Goal: Task Accomplishment & Management: Use online tool/utility

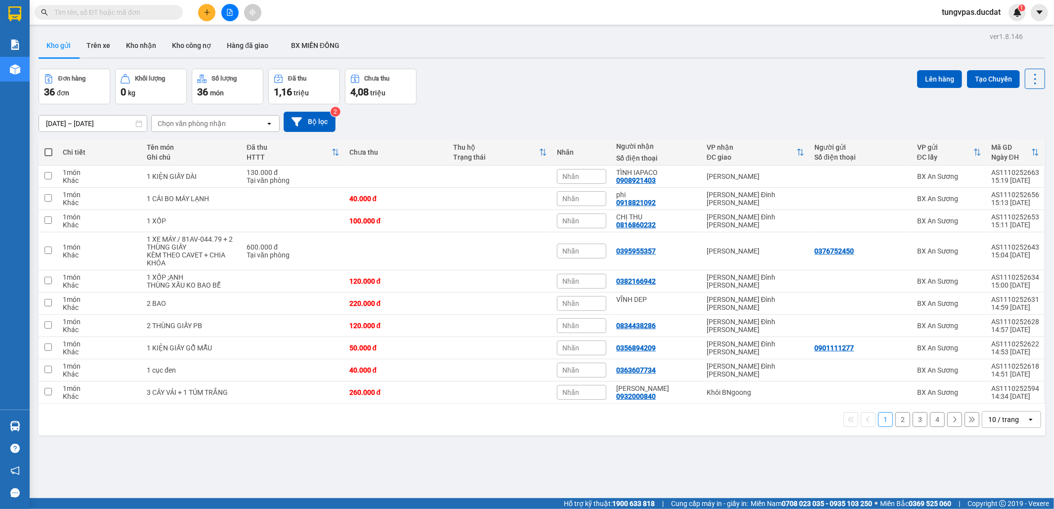
click at [650, 89] on div "Đơn hàng 36 đơn [PERSON_NAME] 0 kg Số [PERSON_NAME] 36 món Đã thu 1,16 [PERSON_…" at bounding box center [542, 87] width 1007 height 36
click at [650, 404] on div "10 / trang" at bounding box center [1003, 420] width 31 height 10
click at [650, 400] on span "100 / trang" at bounding box center [998, 401] width 36 height 10
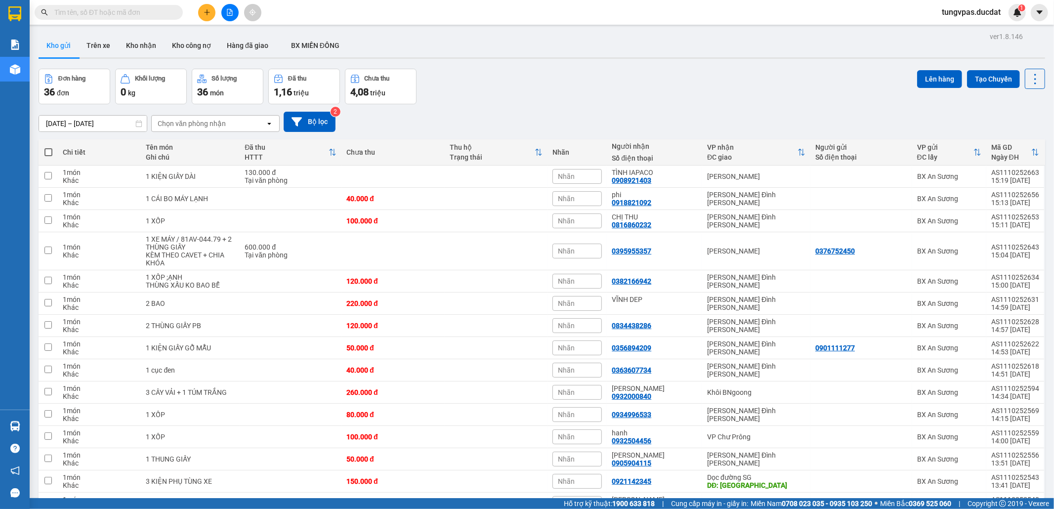
click at [51, 154] on span at bounding box center [48, 152] width 8 height 8
click at [48, 147] on input "checkbox" at bounding box center [48, 147] width 0 height 0
checkbox input "true"
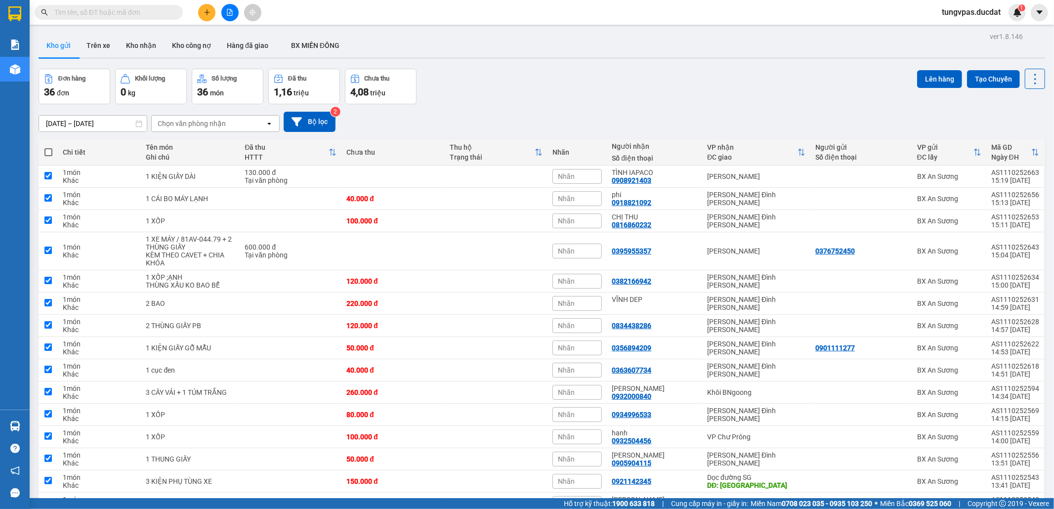
checkbox input "true"
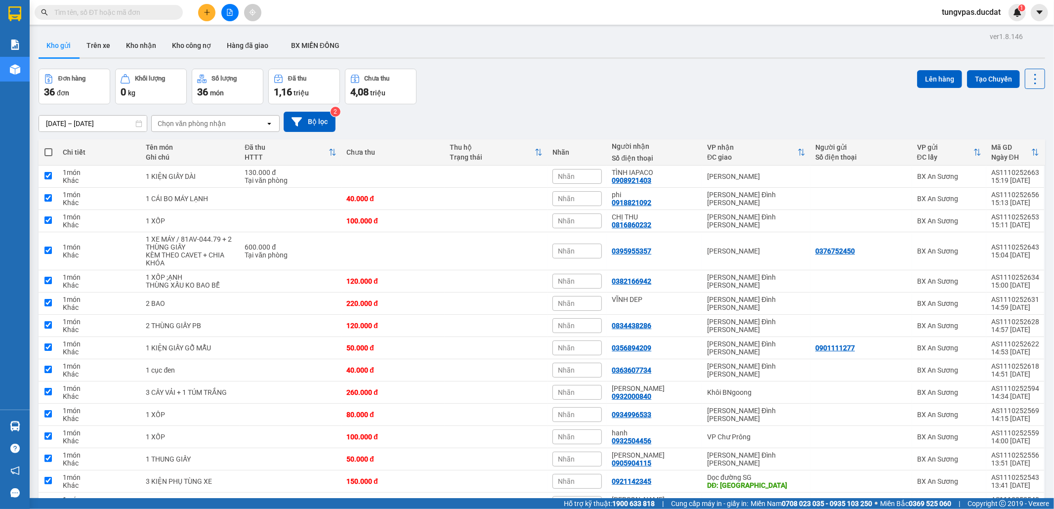
checkbox input "true"
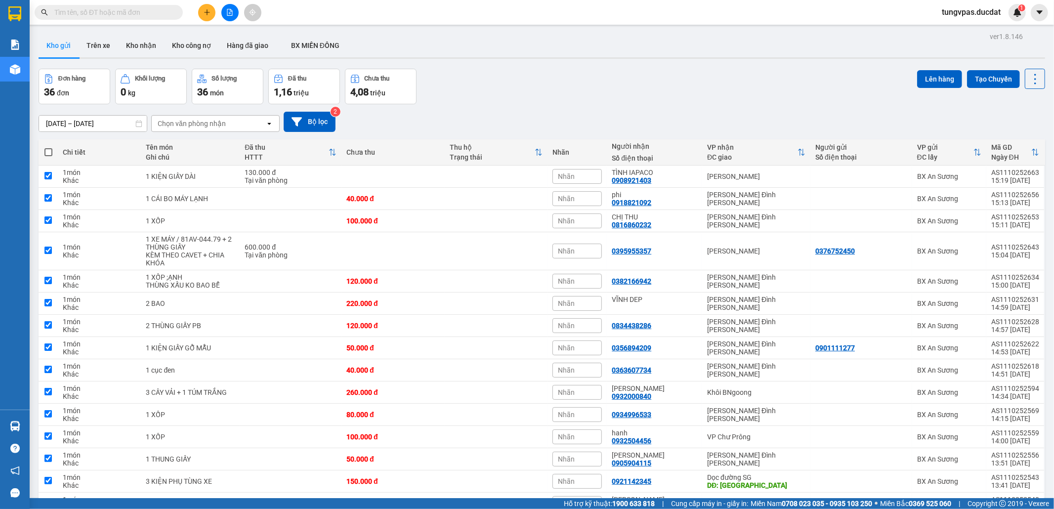
checkbox input "true"
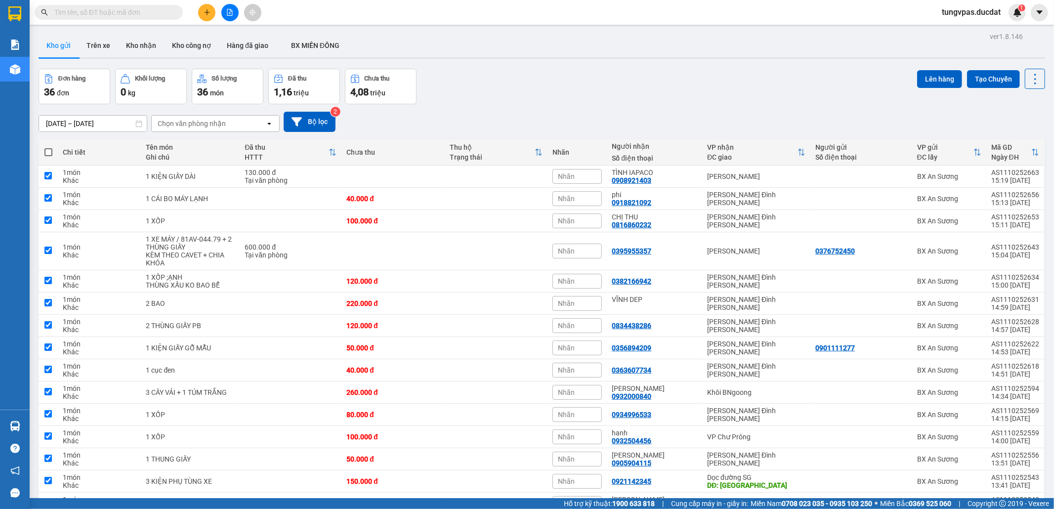
checkbox input "true"
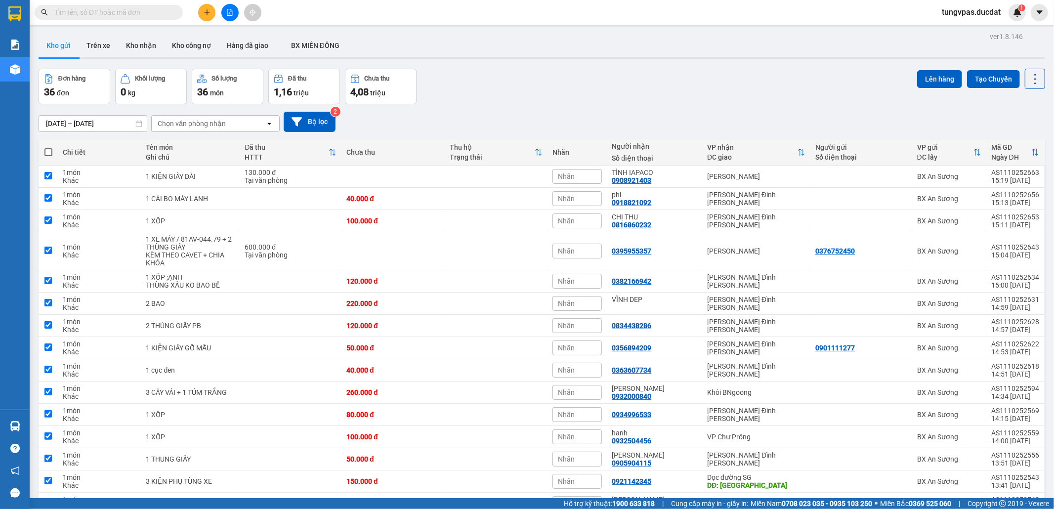
checkbox input "true"
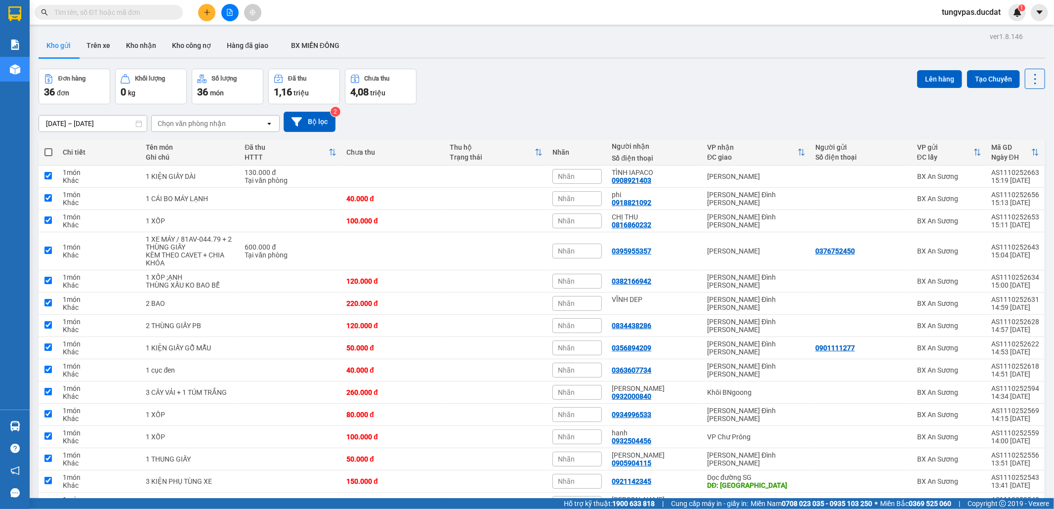
checkbox input "true"
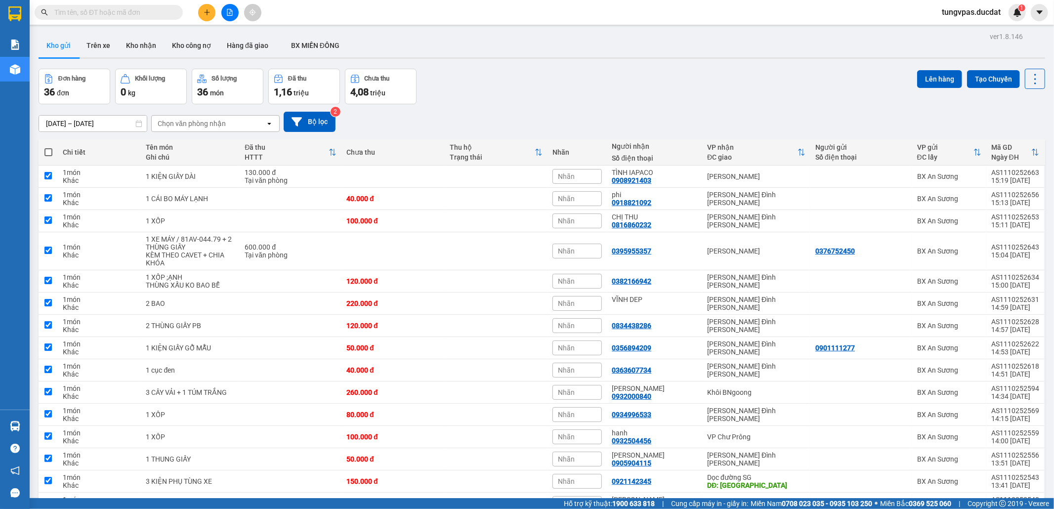
checkbox input "true"
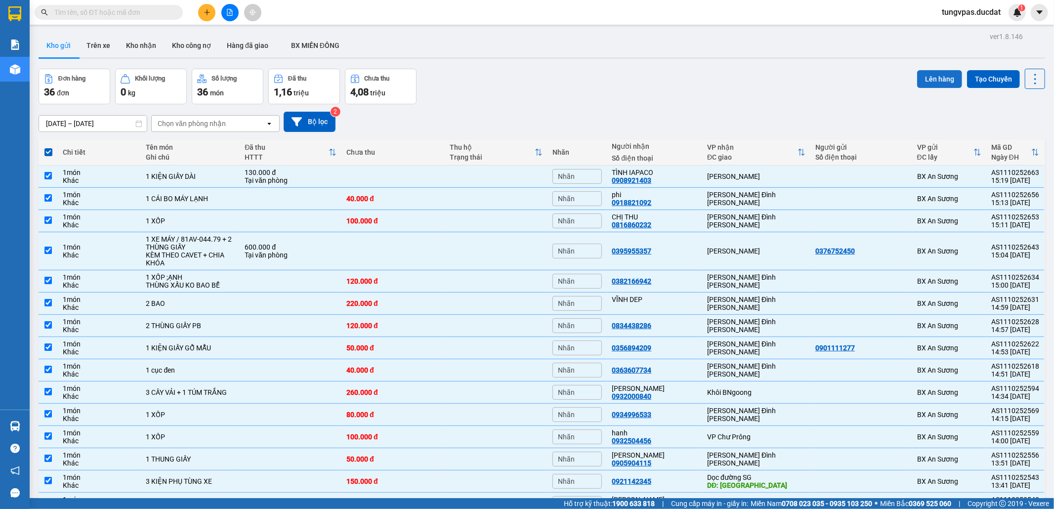
click at [650, 79] on button "Lên hàng" at bounding box center [939, 79] width 45 height 18
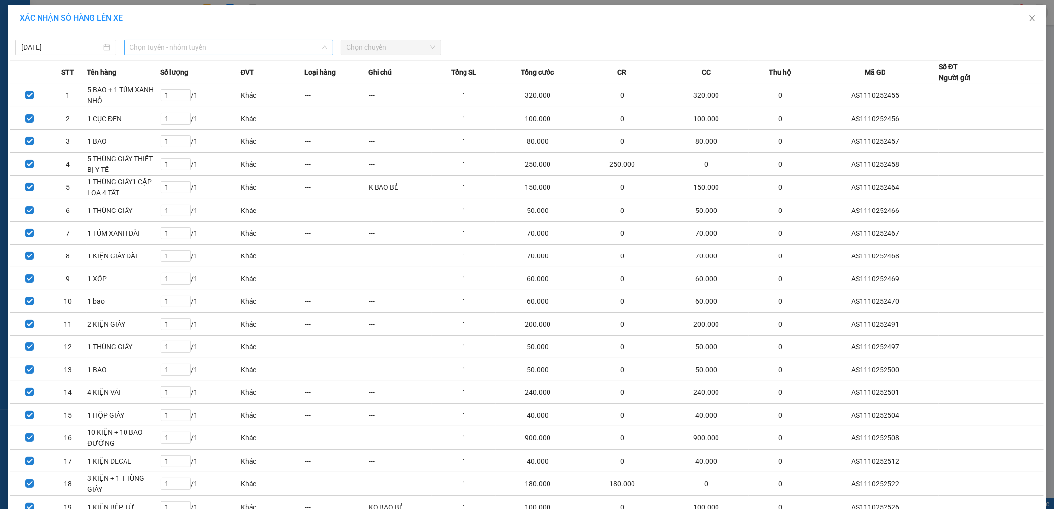
click at [296, 50] on span "Chọn tuyến - nhóm tuyến" at bounding box center [228, 47] width 197 height 15
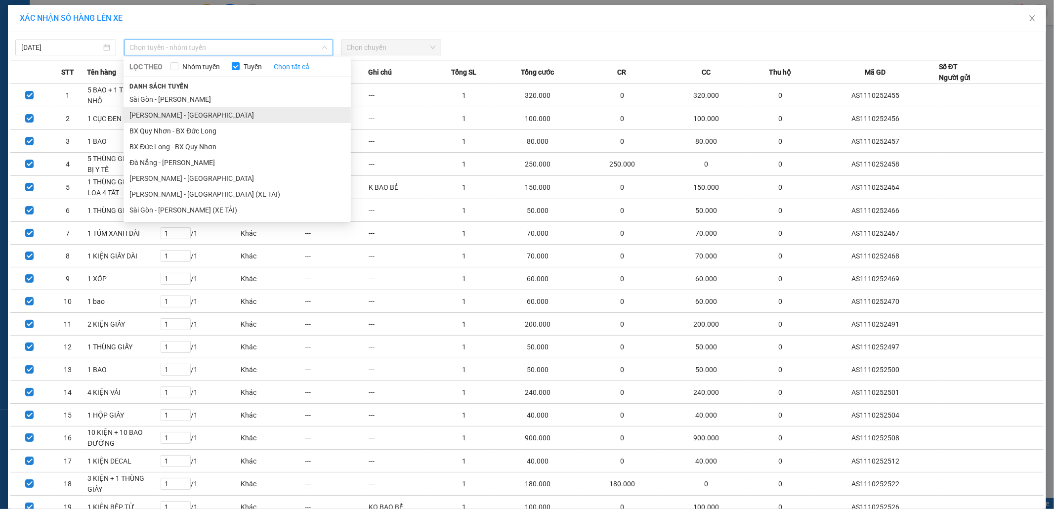
click at [212, 108] on li "[PERSON_NAME] - [GEOGRAPHIC_DATA]" at bounding box center [237, 115] width 227 height 16
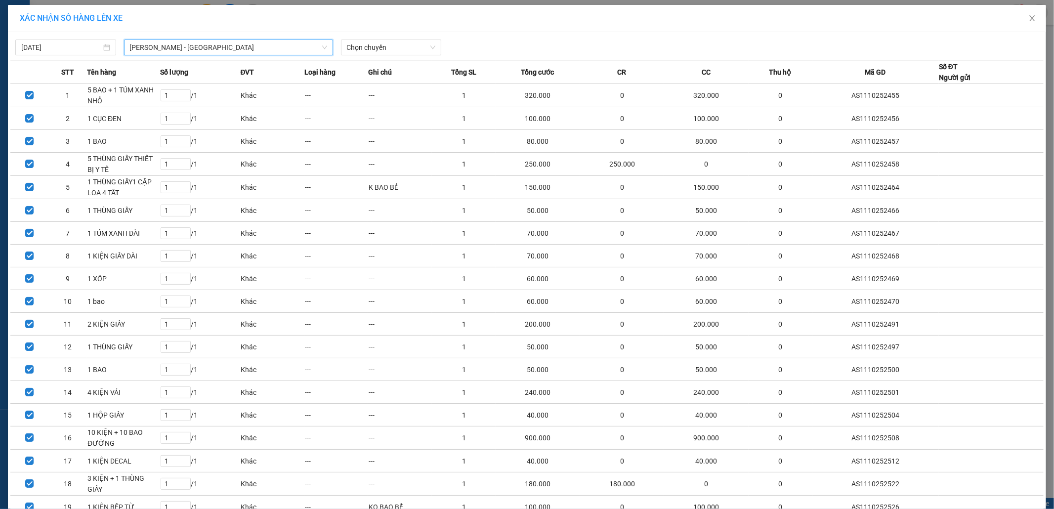
click at [233, 47] on span "[PERSON_NAME] - [GEOGRAPHIC_DATA]" at bounding box center [228, 47] width 197 height 15
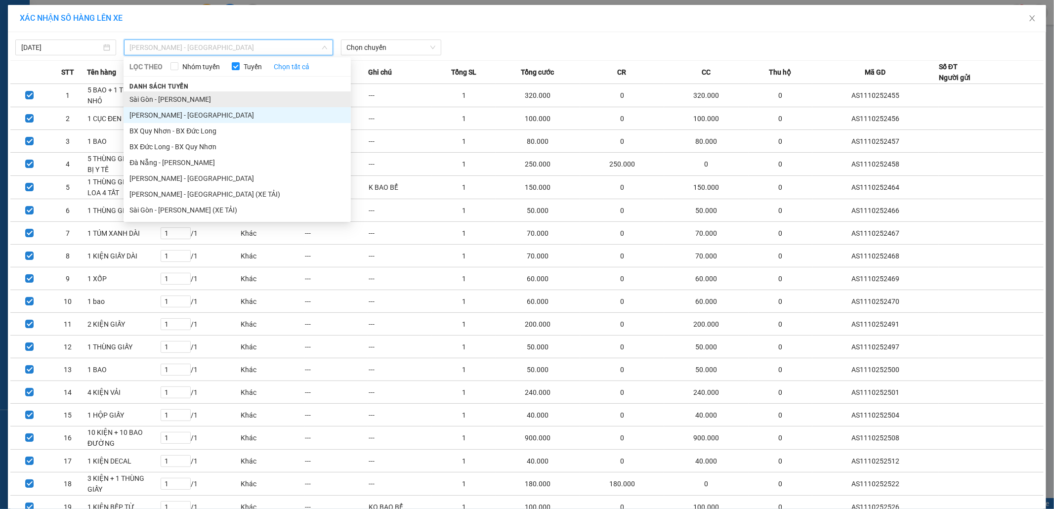
click at [200, 99] on li "Sài Gòn - [PERSON_NAME]" at bounding box center [237, 99] width 227 height 16
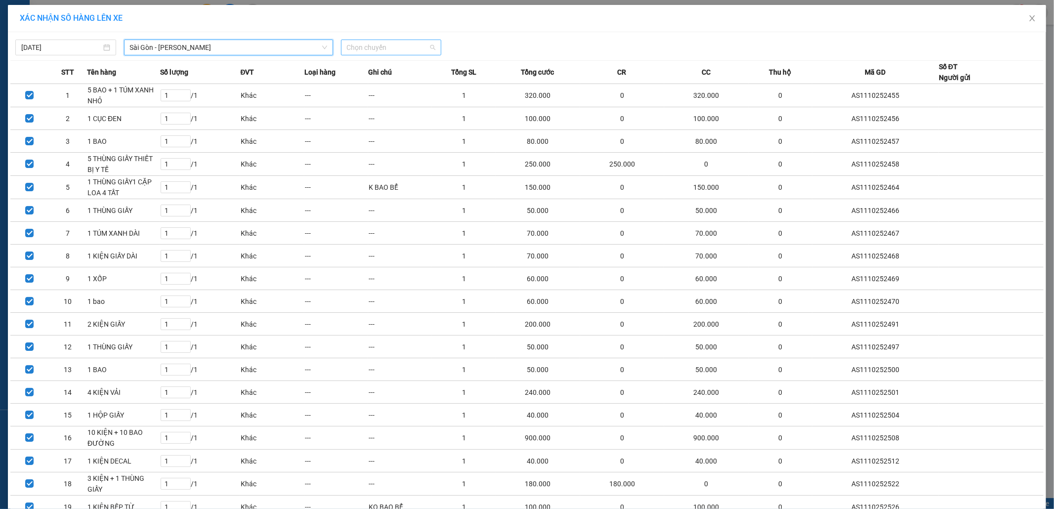
click at [362, 46] on span "Chọn chuyến" at bounding box center [391, 47] width 89 height 15
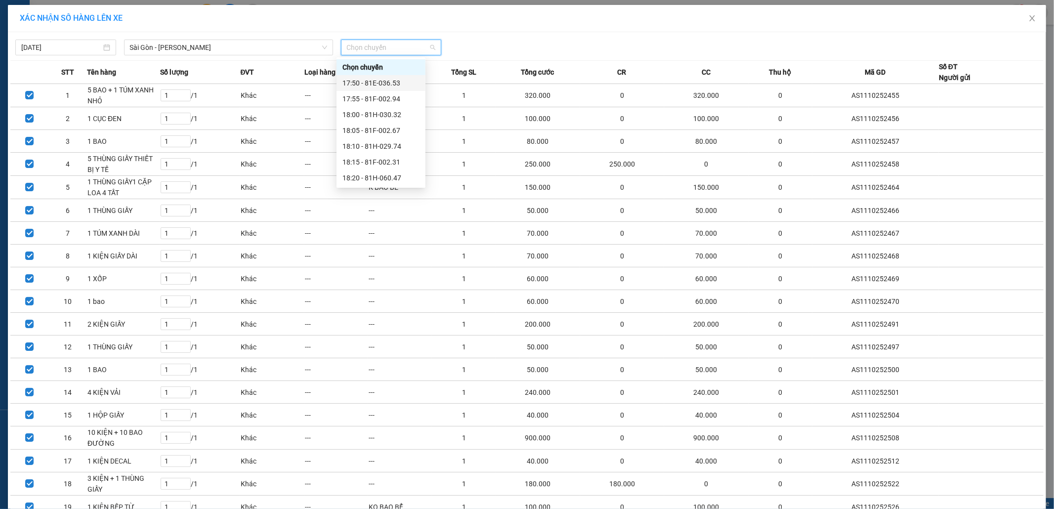
click at [359, 78] on div "17:50 - 81E-036.53" at bounding box center [380, 83] width 77 height 11
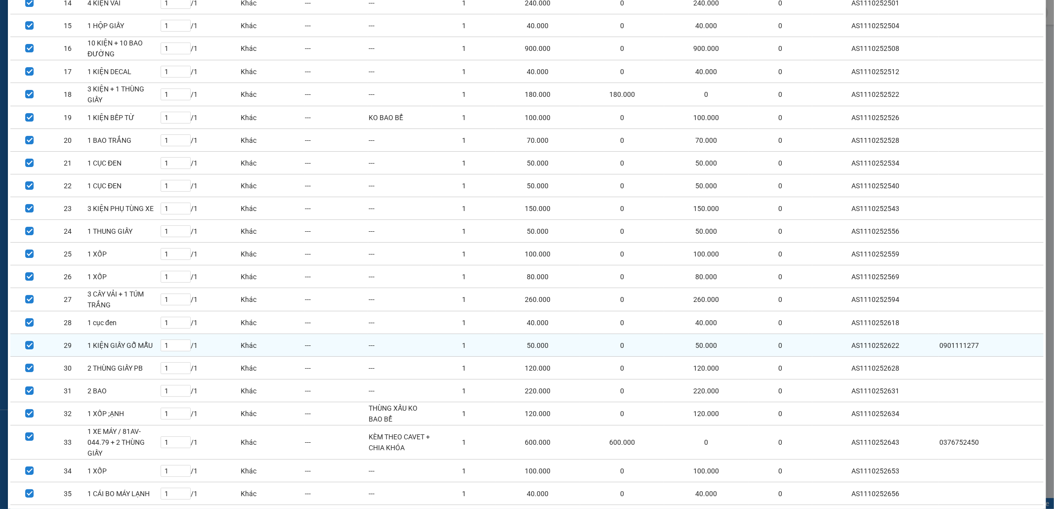
scroll to position [487, 0]
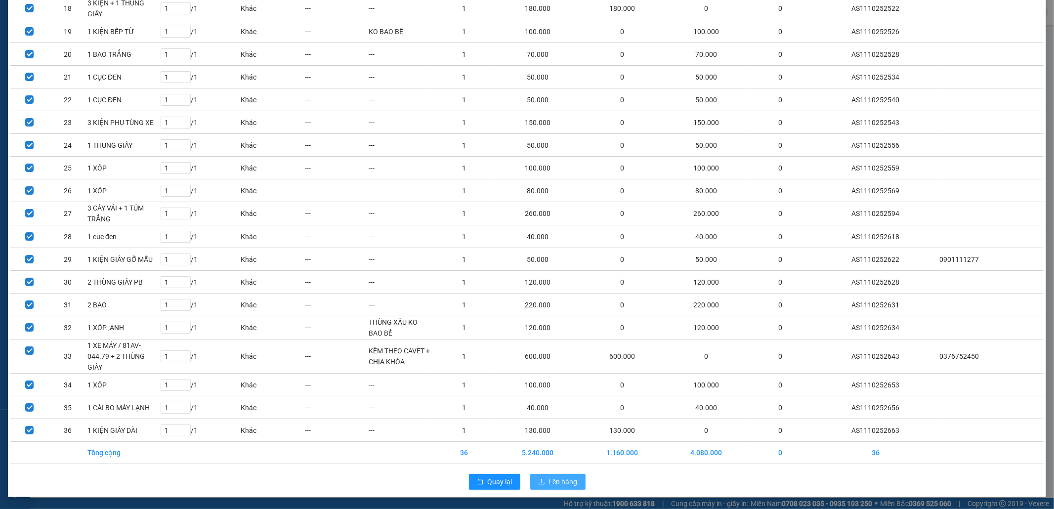
click at [568, 404] on span "Lên hàng" at bounding box center [563, 481] width 29 height 11
